Goal: Task Accomplishment & Management: Manage account settings

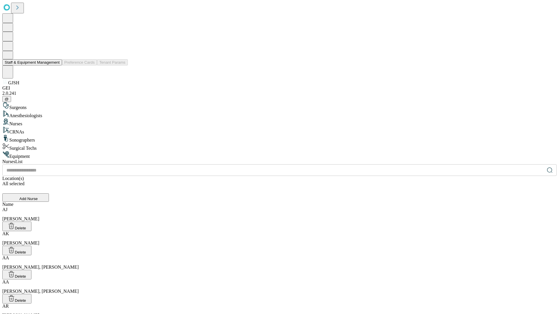
click at [56, 65] on button "Staff & Equipment Management" at bounding box center [32, 62] width 60 height 6
